Goal: Transaction & Acquisition: Purchase product/service

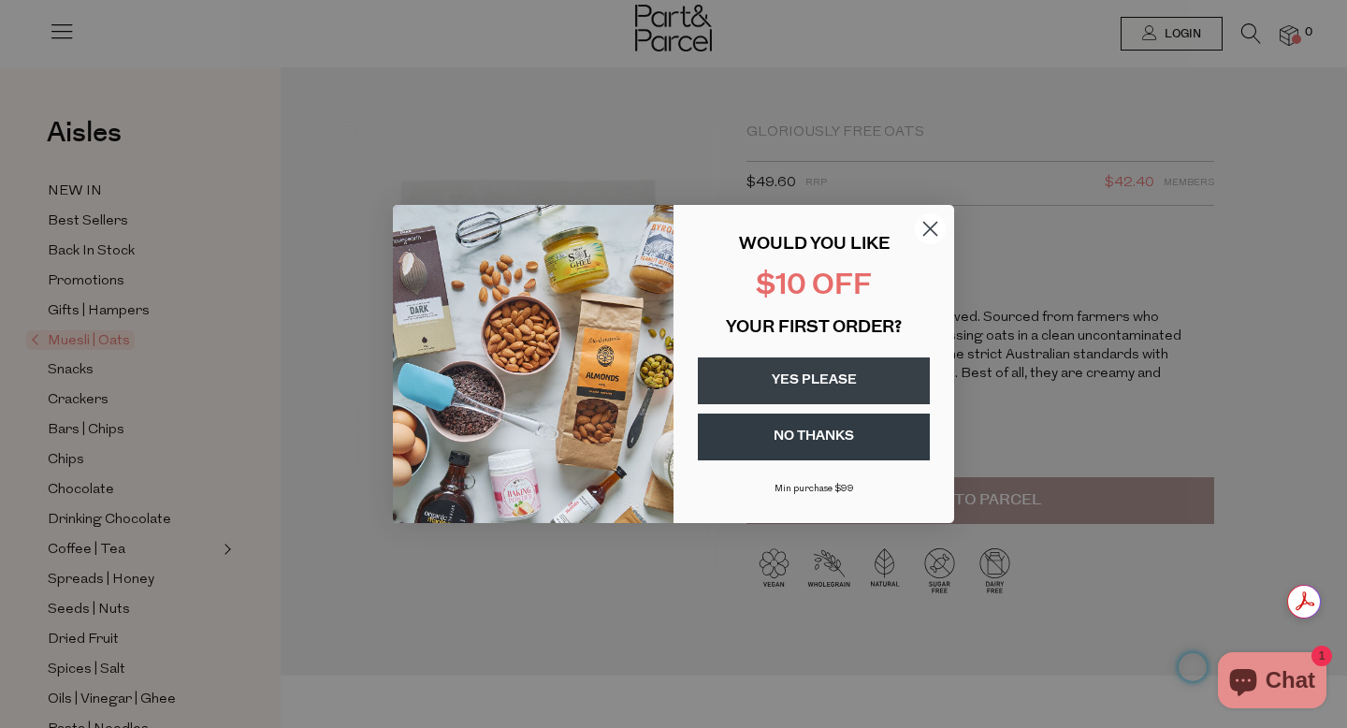
click at [873, 387] on button "YES PLEASE" at bounding box center [814, 380] width 232 height 47
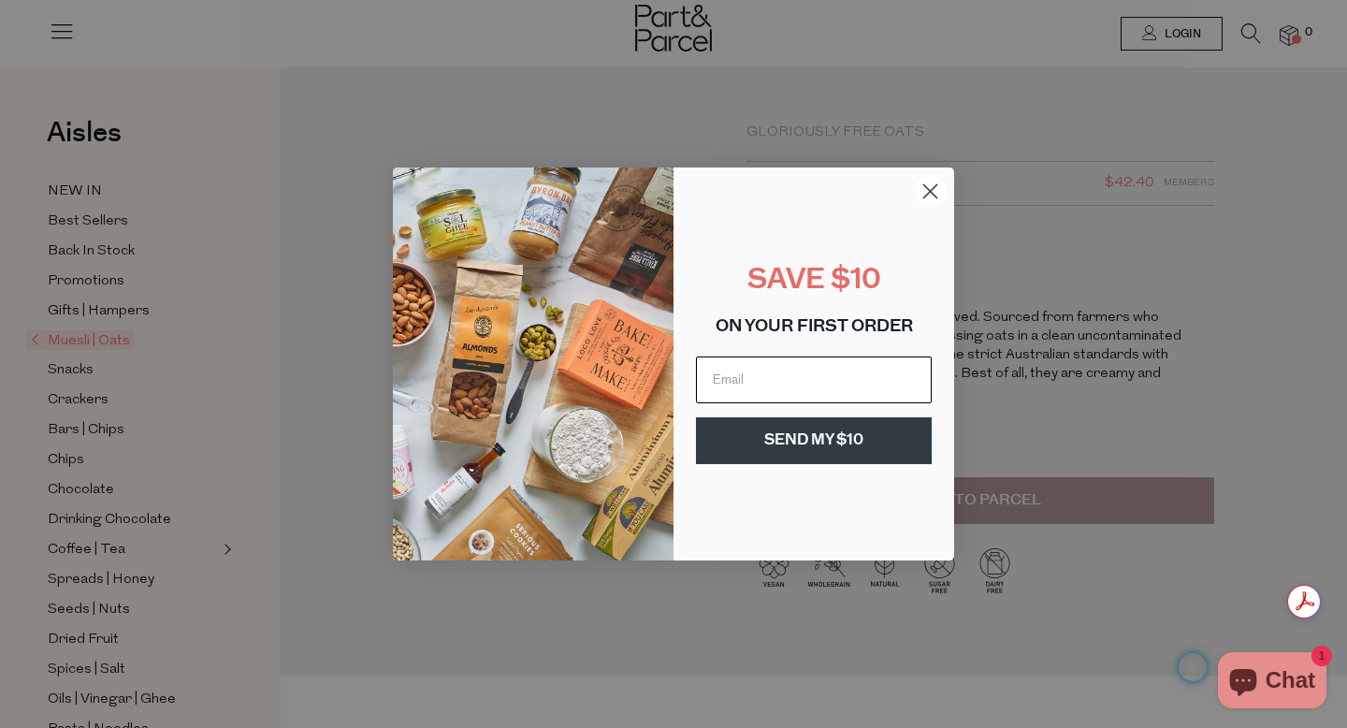
click at [819, 393] on input "Email" at bounding box center [814, 379] width 236 height 47
type input "[EMAIL_ADDRESS][DOMAIN_NAME]"
click at [842, 443] on button "SEND MY $10" at bounding box center [814, 440] width 236 height 47
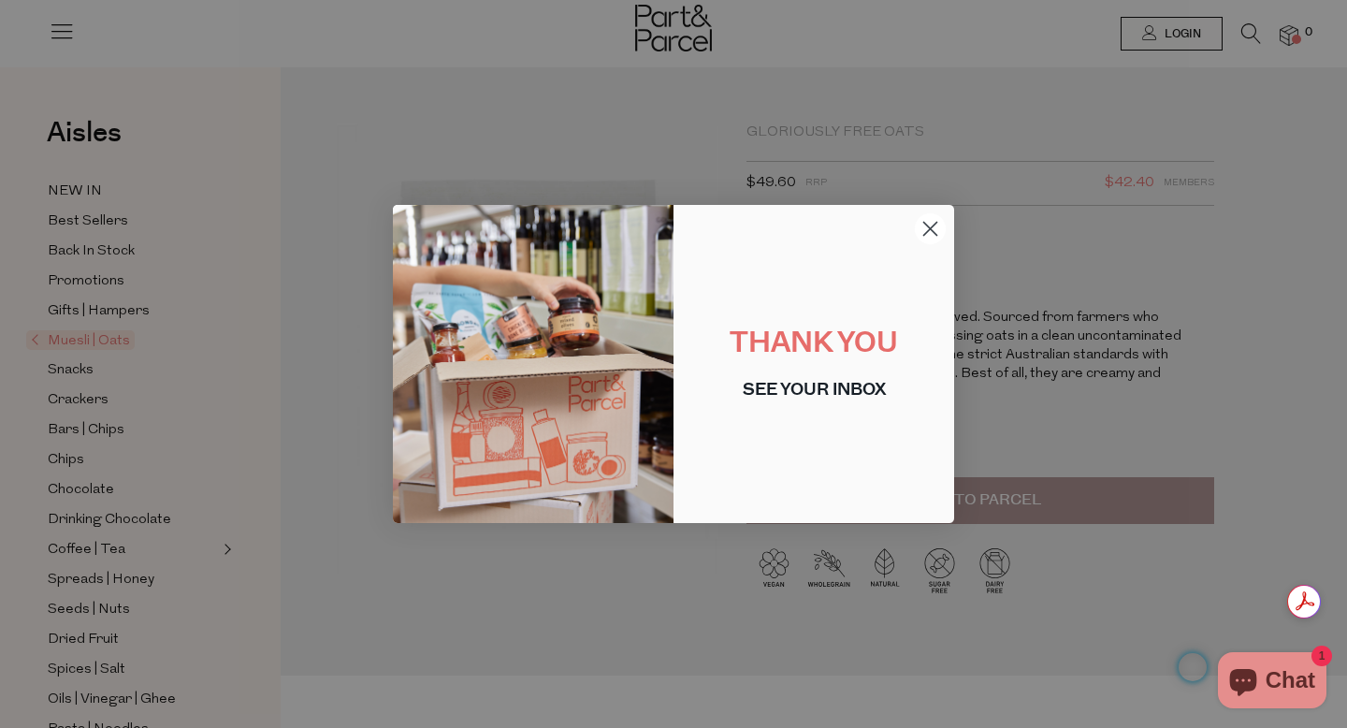
click at [932, 221] on circle "Close dialog" at bounding box center [930, 228] width 31 height 31
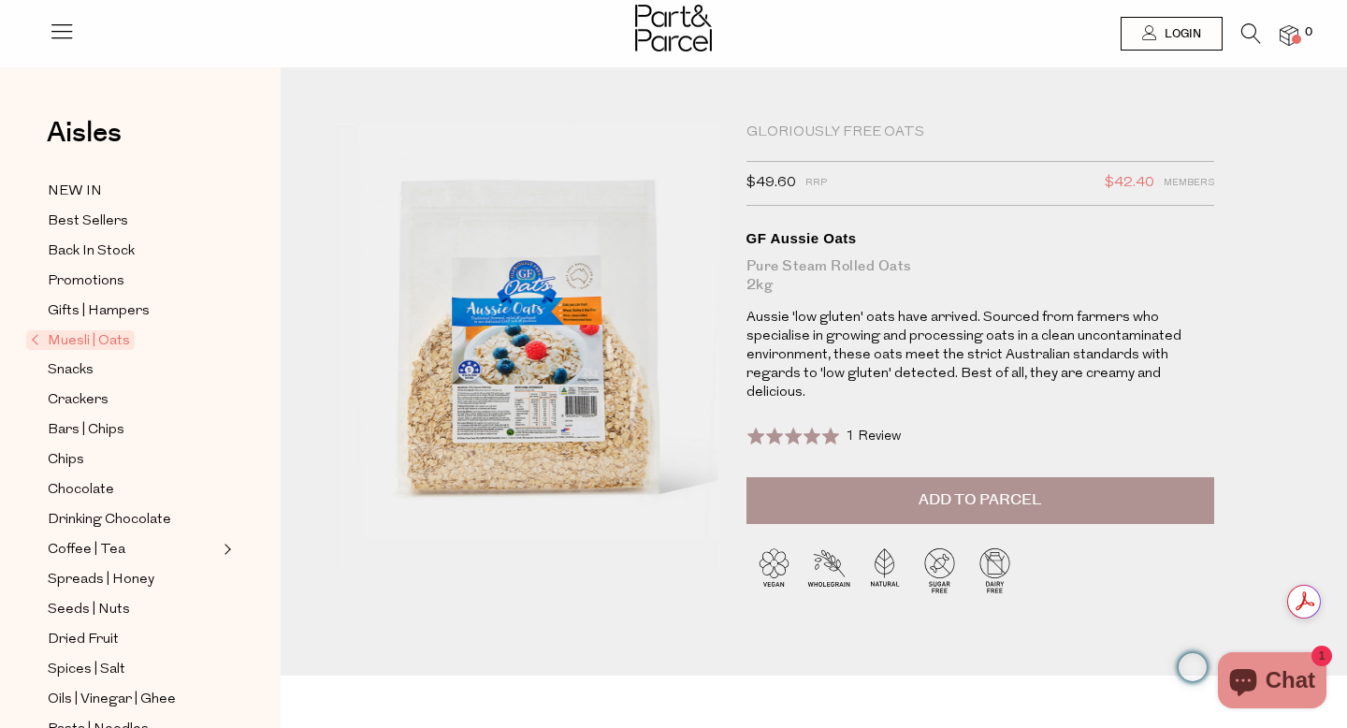
click at [970, 489] on span "Add to Parcel" at bounding box center [980, 500] width 123 height 22
